Goal: Task Accomplishment & Management: Manage account settings

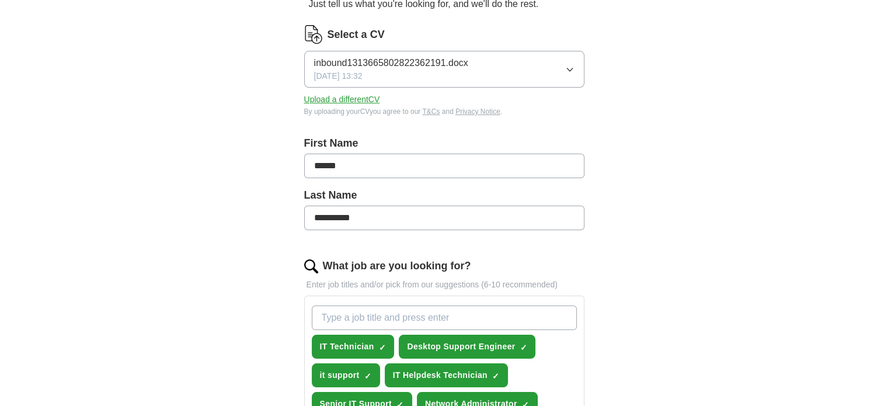
scroll to position [137, 0]
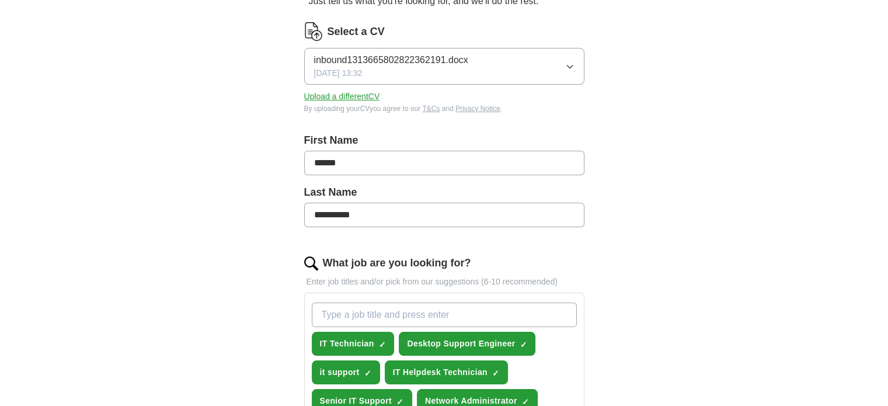
drag, startPoint x: 892, startPoint y: 88, endPoint x: 878, endPoint y: 151, distance: 64.0
click at [878, 151] on html "[PERSON_NAME][EMAIL_ADDRESS][DOMAIN_NAME] [GEOGRAPHIC_DATA] Alerts Favourites C…" at bounding box center [444, 66] width 888 height 406
click at [363, 99] on button "Upload a different CV" at bounding box center [342, 96] width 76 height 12
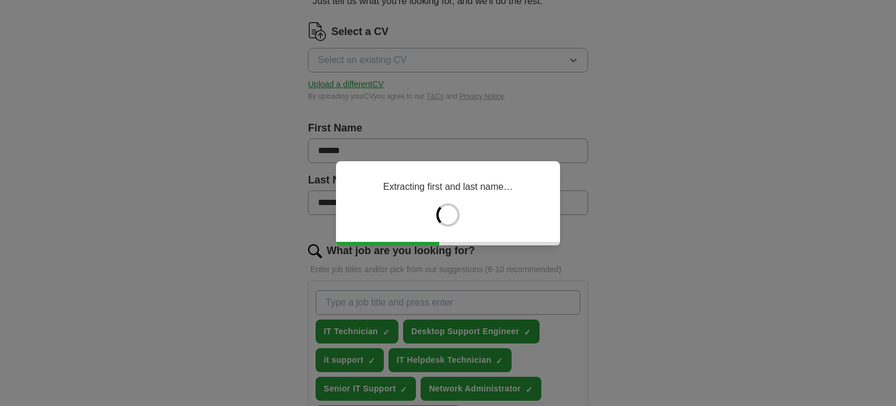
click at [398, 204] on div "Extracting first and last name…" at bounding box center [448, 203] width 224 height 84
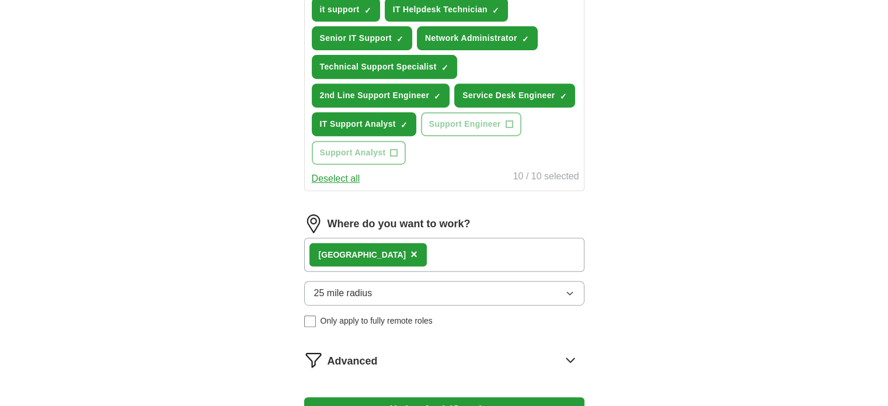
scroll to position [504, 0]
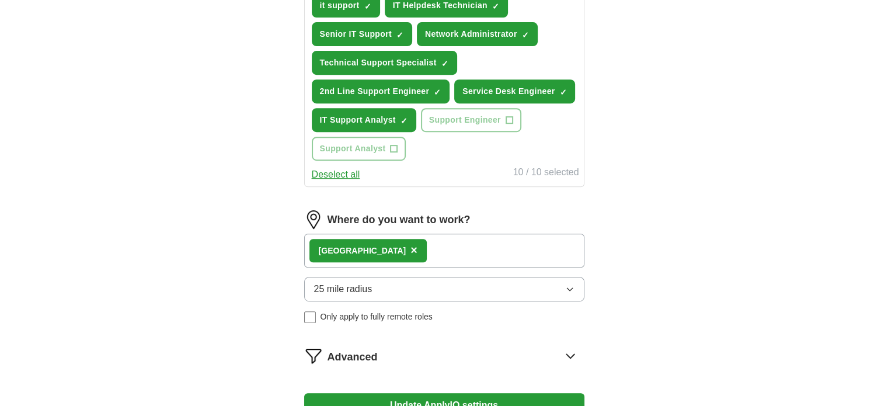
click at [572, 284] on icon "button" at bounding box center [569, 288] width 9 height 9
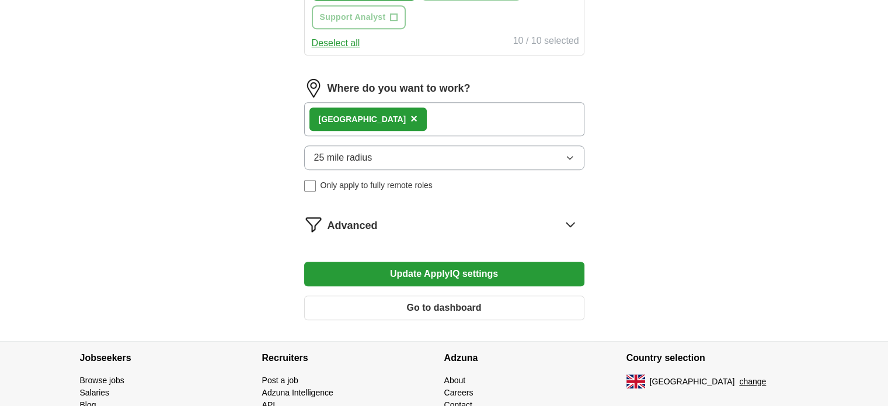
scroll to position [639, 0]
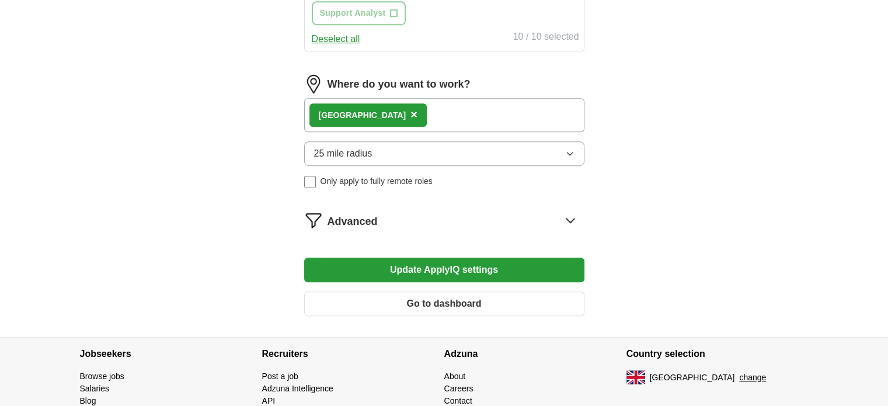
click at [571, 149] on icon "button" at bounding box center [569, 153] width 9 height 9
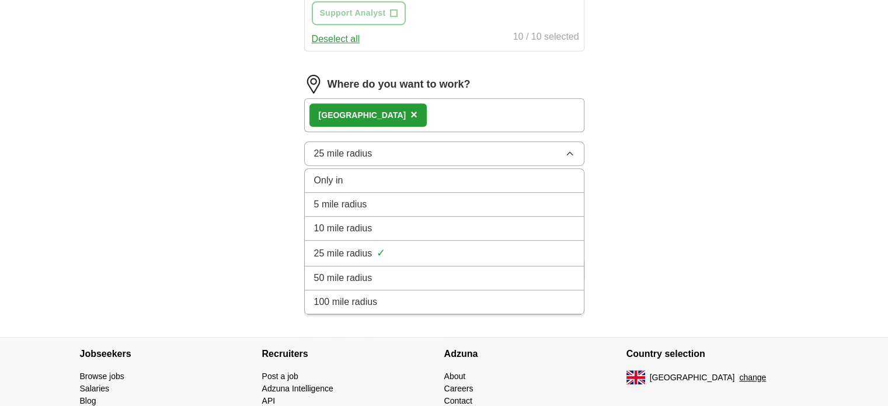
click at [544, 271] on div "50 mile radius" at bounding box center [444, 278] width 260 height 14
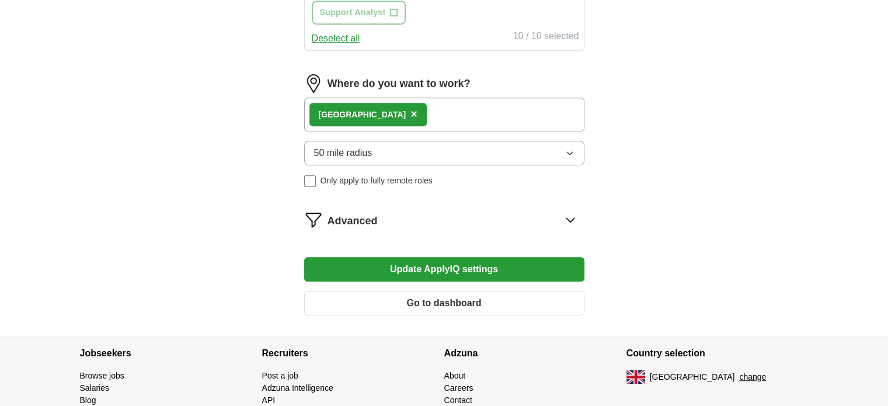
scroll to position [644, 0]
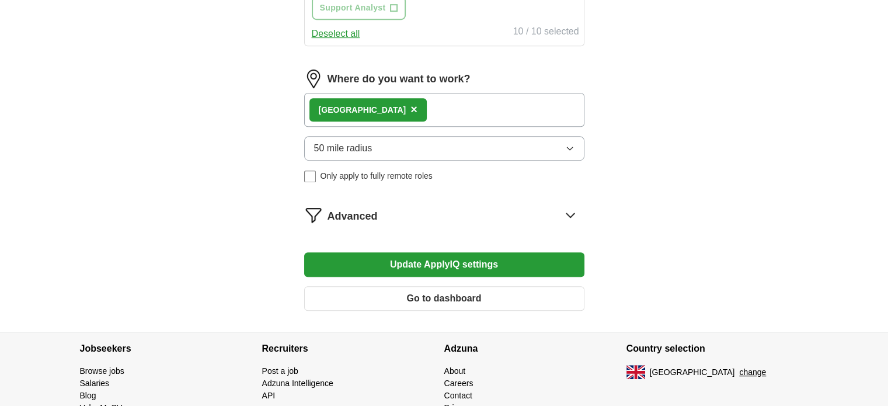
click at [543, 262] on button "Update ApplyIQ settings" at bounding box center [444, 264] width 280 height 25
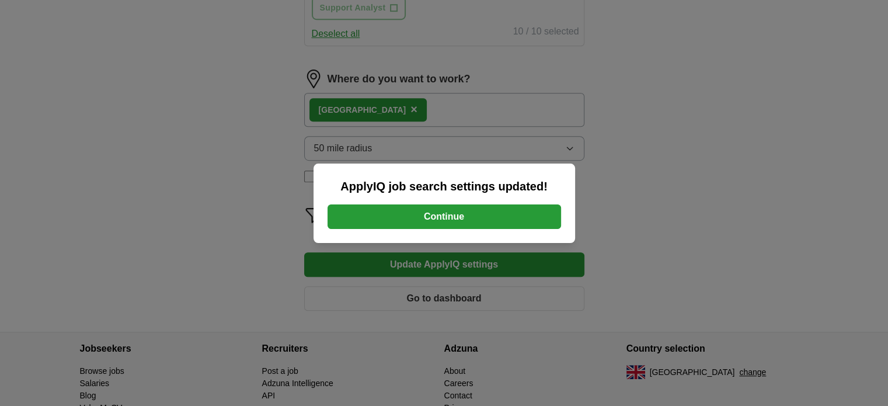
click at [485, 208] on button "Continue" at bounding box center [443, 216] width 233 height 25
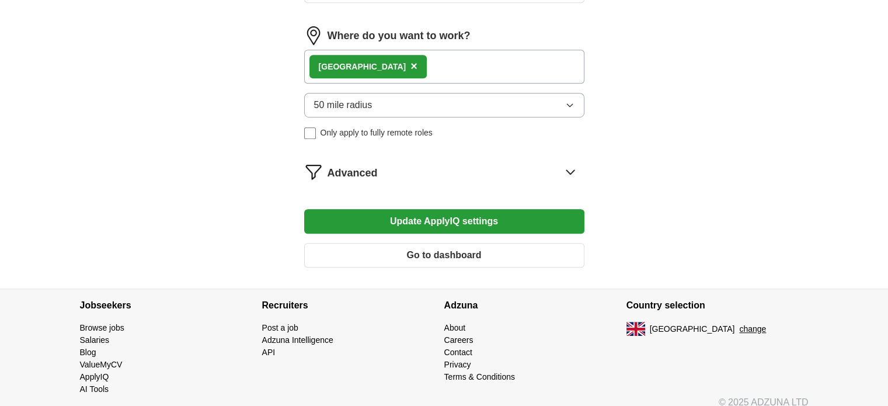
scroll to position [689, 0]
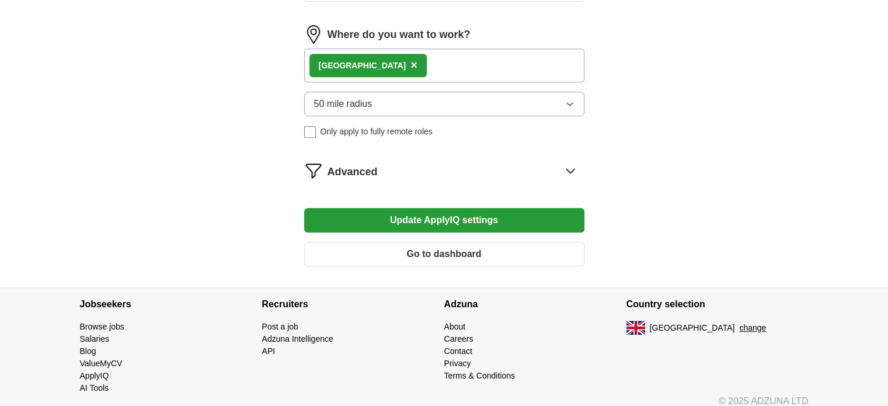
click at [567, 167] on icon at bounding box center [570, 170] width 19 height 19
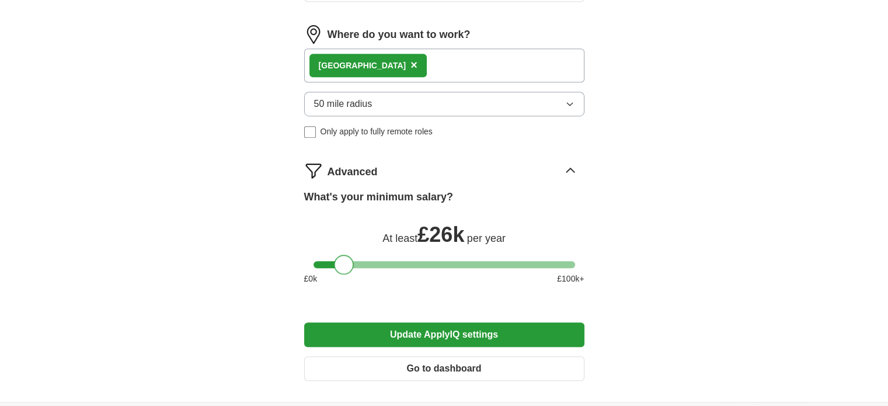
click at [346, 258] on div at bounding box center [344, 264] width 20 height 20
click at [490, 333] on button "Update ApplyIQ settings" at bounding box center [444, 334] width 280 height 25
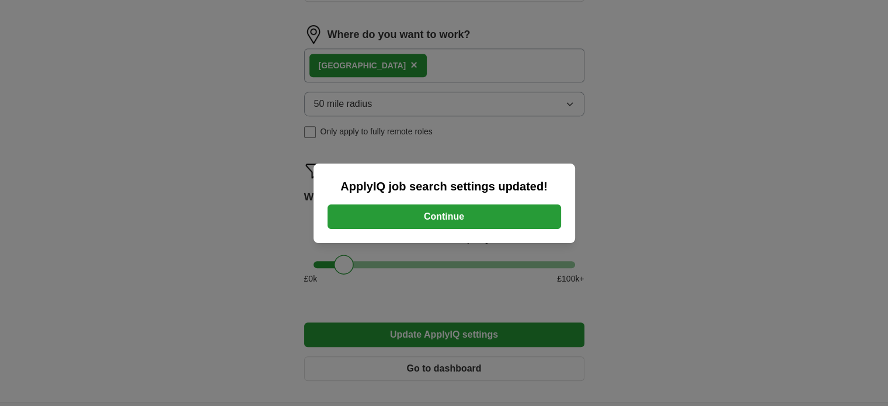
click at [478, 216] on button "Continue" at bounding box center [443, 216] width 233 height 25
